Goal: Navigation & Orientation: Find specific page/section

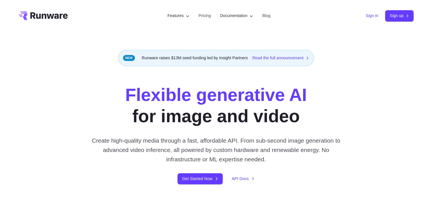
click at [366, 17] on link "Sign in" at bounding box center [372, 15] width 12 height 7
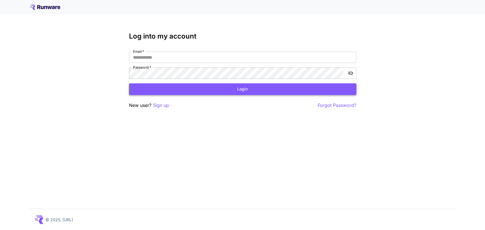
type input "**********"
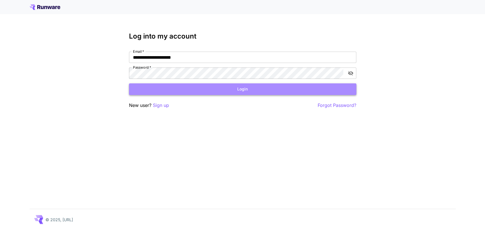
click at [146, 88] on button "Login" at bounding box center [242, 89] width 227 height 12
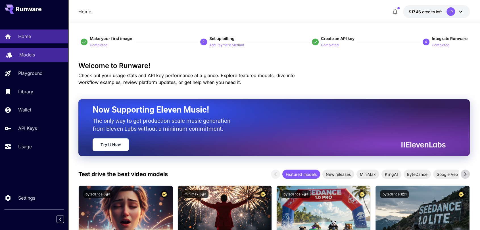
click at [27, 53] on p "Models" at bounding box center [27, 54] width 16 height 7
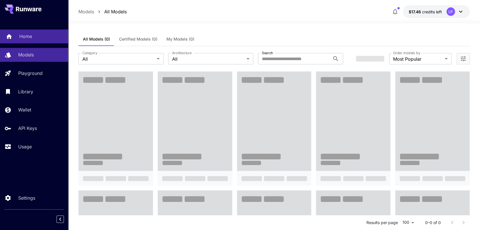
click at [27, 37] on p "Home" at bounding box center [25, 36] width 13 height 7
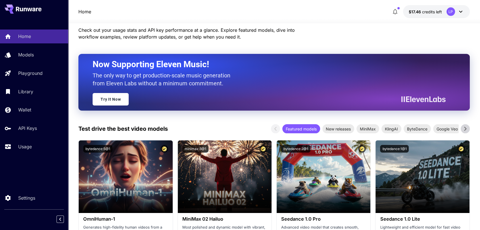
scroll to position [63, 0]
